Goal: Browse casually: Explore the website without a specific task or goal

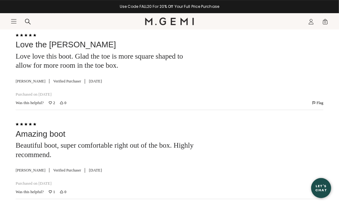
scroll to position [1979, 0]
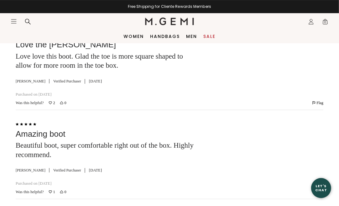
drag, startPoint x: 1, startPoint y: 1, endPoint x: 95, endPoint y: 21, distance: 96.1
drag, startPoint x: 95, startPoint y: 21, endPoint x: 242, endPoint y: 23, distance: 147.8
click at [242, 23] on nav "Search Icons/20x20/profile@2x Sign In Orders Rewards Refer a Friend Address Boo…" at bounding box center [261, 21] width 135 height 16
click at [173, 35] on link "Handbags" at bounding box center [165, 36] width 30 height 5
click at [137, 34] on link "Women" at bounding box center [134, 36] width 20 height 5
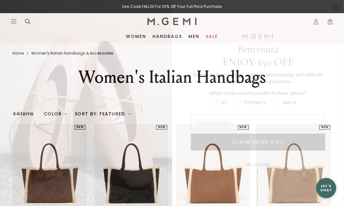
click at [339, 159] on div "No, Grazie" at bounding box center [258, 164] width 172 height 22
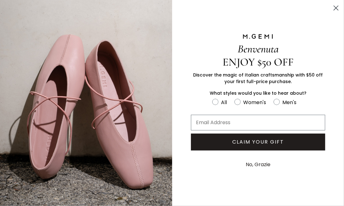
drag, startPoint x: 343, startPoint y: 142, endPoint x: 343, endPoint y: 173, distance: 31.3
click at [339, 173] on div "No, Grazie" at bounding box center [258, 164] width 172 height 22
click at [339, 187] on div "Benvenuta ENJOY $50 OFF Discover the magic of Italian craftsmanship with $50 of…" at bounding box center [258, 103] width 172 height 206
click at [263, 165] on button "No, Grazie" at bounding box center [258, 165] width 31 height 16
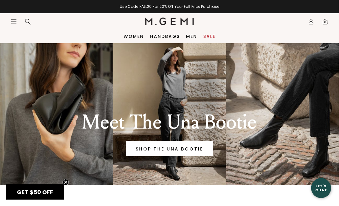
scroll to position [180, 0]
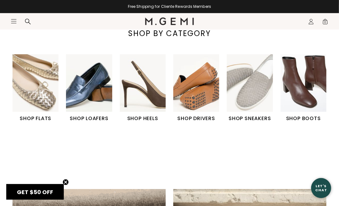
click at [145, 95] on img "3 / 6" at bounding box center [143, 83] width 46 height 58
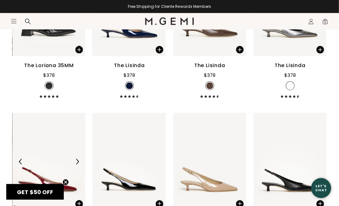
click at [63, 163] on img at bounding box center [49, 161] width 73 height 97
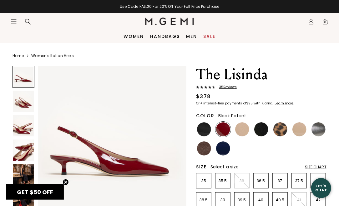
click at [204, 129] on img at bounding box center [204, 129] width 14 height 14
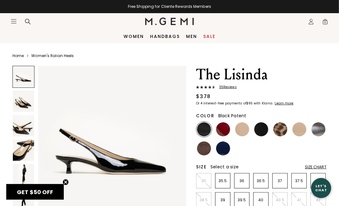
scroll to position [180, 0]
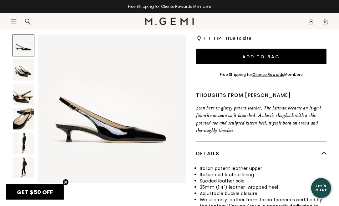
click at [23, 110] on img at bounding box center [23, 118] width 21 height 21
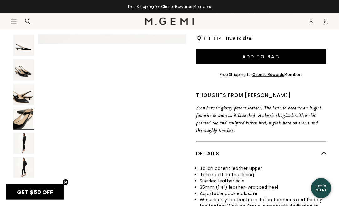
scroll to position [450, 0]
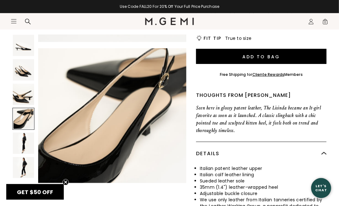
click at [20, 146] on img at bounding box center [23, 142] width 21 height 21
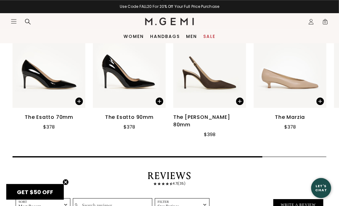
scroll to position [783, 0]
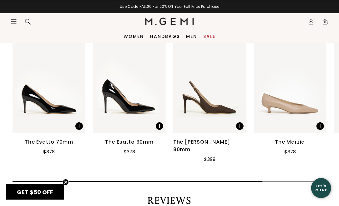
click at [208, 87] on img at bounding box center [209, 83] width 73 height 97
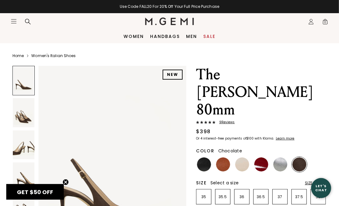
click at [21, 109] on img at bounding box center [24, 112] width 22 height 29
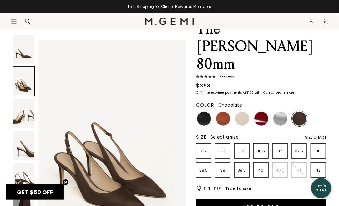
scroll to position [58, 0]
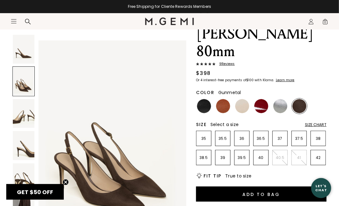
click at [278, 99] on img at bounding box center [281, 106] width 14 height 14
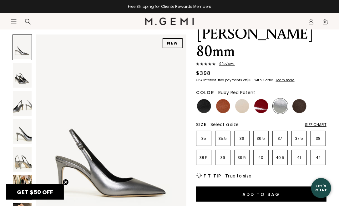
click at [259, 99] on img at bounding box center [262, 106] width 14 height 14
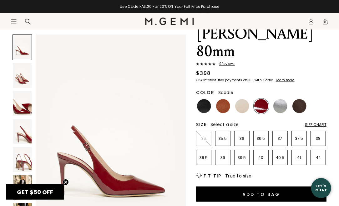
click at [225, 99] on img at bounding box center [223, 106] width 14 height 14
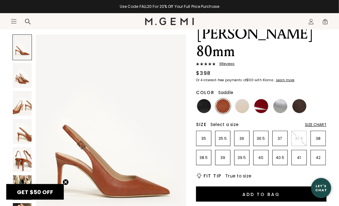
scroll to position [238, 0]
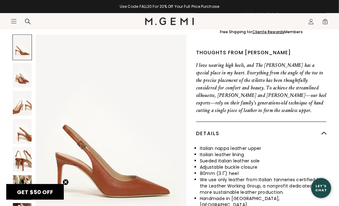
click at [23, 175] on img at bounding box center [22, 187] width 19 height 25
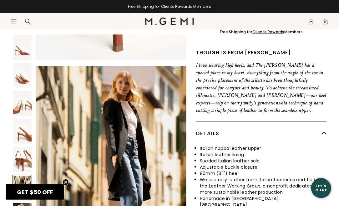
scroll to position [1007, 0]
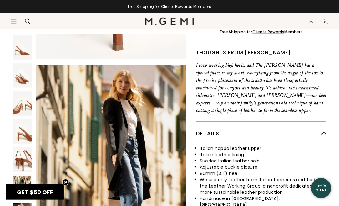
click at [23, 175] on div at bounding box center [22, 188] width 19 height 26
click at [23, 147] on img at bounding box center [22, 159] width 19 height 25
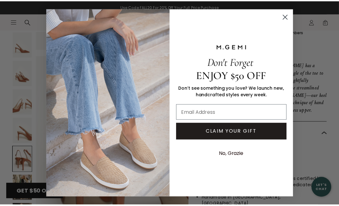
scroll to position [828, 0]
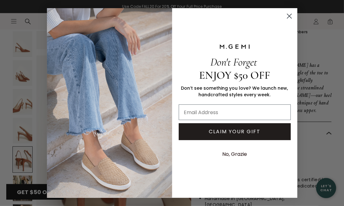
click at [292, 18] on circle "Close dialog" at bounding box center [289, 16] width 10 height 10
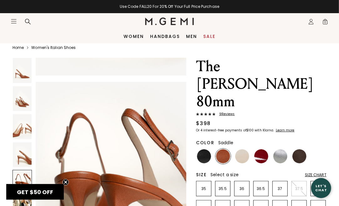
scroll to position [0, 0]
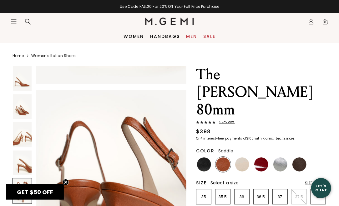
click at [194, 36] on link "Men" at bounding box center [191, 36] width 11 height 5
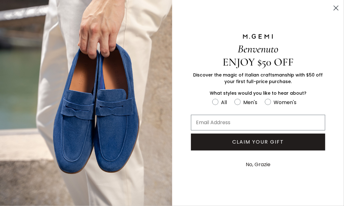
click at [260, 163] on button "No, Grazie" at bounding box center [258, 165] width 31 height 16
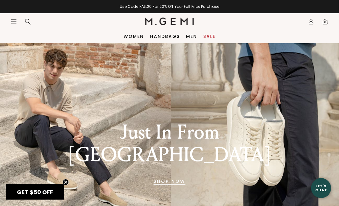
scroll to position [180, 0]
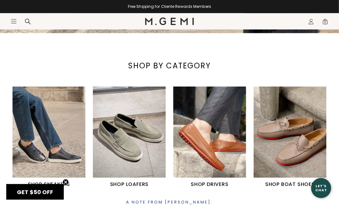
click at [131, 141] on img "2 / 4" at bounding box center [129, 131] width 73 height 91
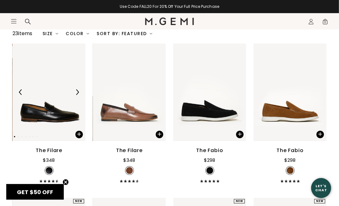
scroll to position [87, 0]
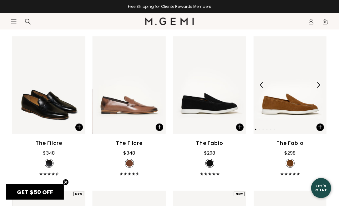
click at [321, 87] on img at bounding box center [319, 85] width 6 height 6
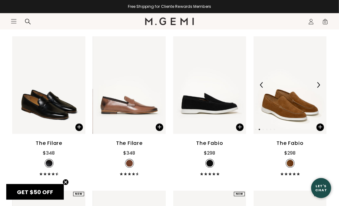
click at [321, 87] on img at bounding box center [319, 85] width 6 height 6
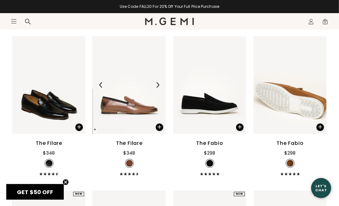
click at [137, 104] on img at bounding box center [129, 84] width 73 height 97
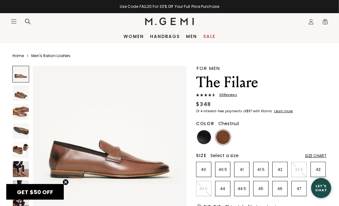
click at [22, 147] on img at bounding box center [21, 150] width 16 height 16
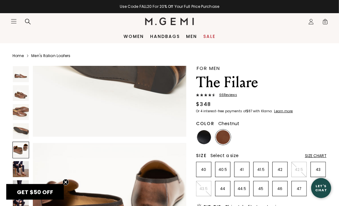
scroll to position [622, 0]
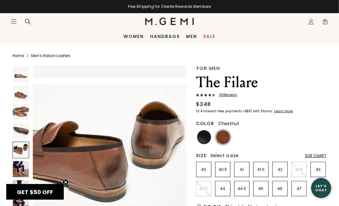
click at [25, 165] on img at bounding box center [21, 169] width 16 height 16
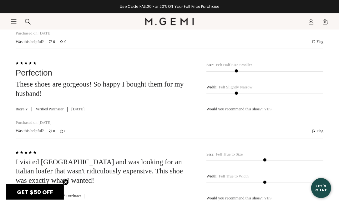
scroll to position [2081, 0]
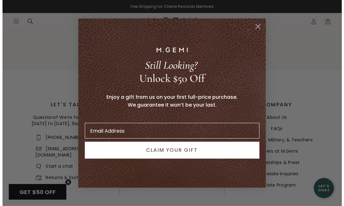
scroll to position [500, 0]
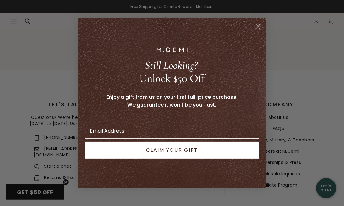
click at [258, 25] on circle "Close dialog" at bounding box center [258, 26] width 10 height 10
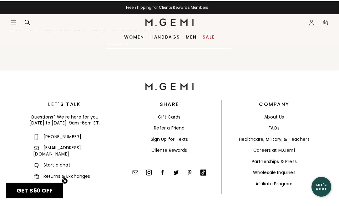
scroll to position [497, 0]
